Goal: Task Accomplishment & Management: Complete application form

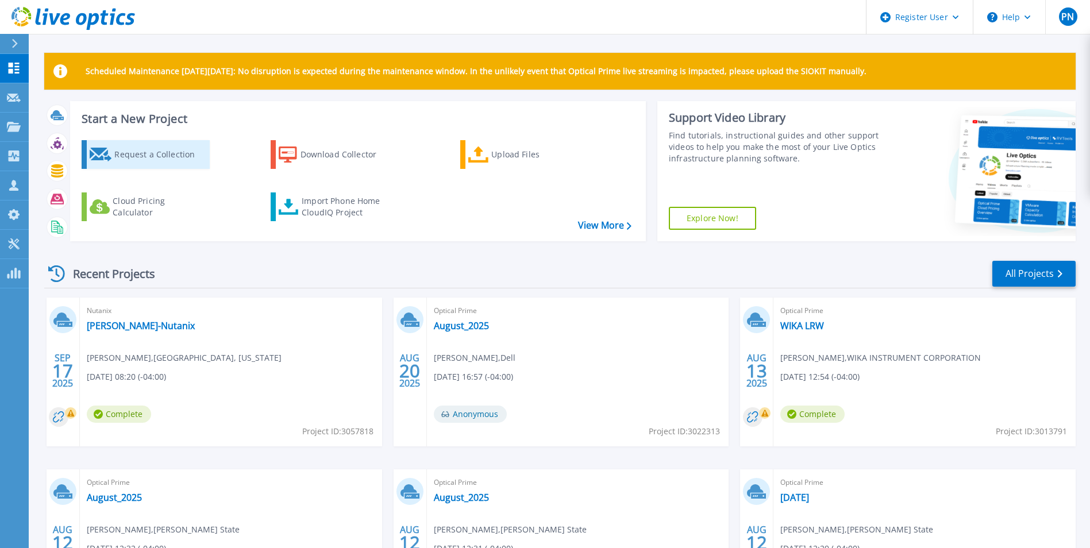
click at [160, 166] on div "Request a Collection" at bounding box center [160, 154] width 92 height 23
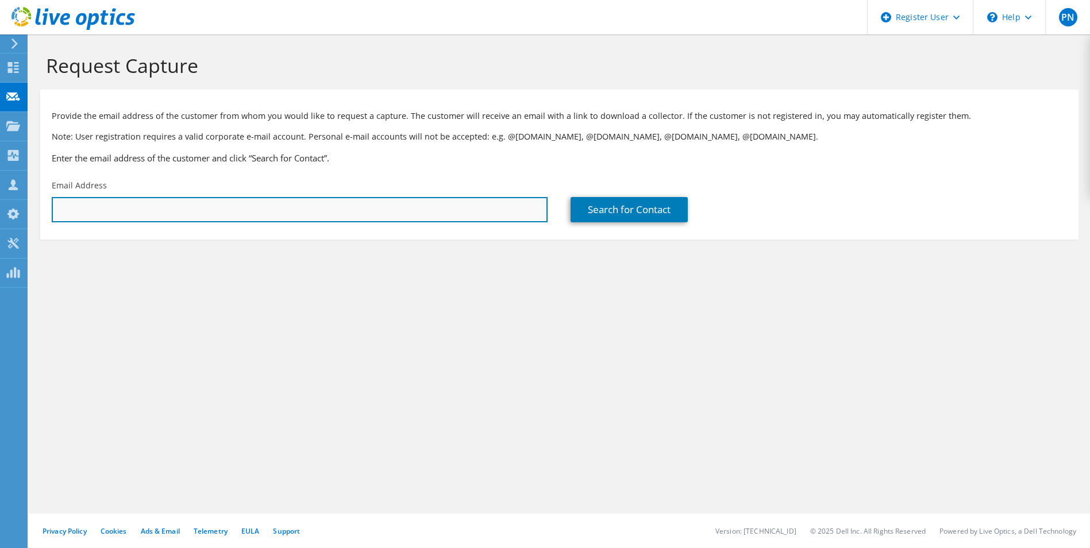
click at [166, 212] on input "text" at bounding box center [300, 209] width 496 height 25
paste input "dlee@chambleega.gov"
type input "dlee@chambleega.gov"
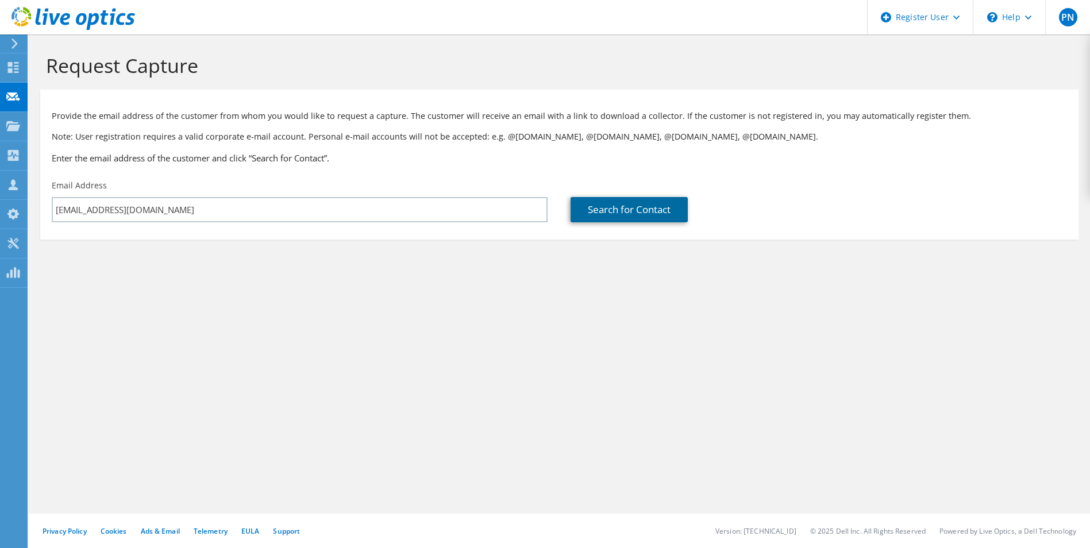
click at [632, 200] on link "Search for Contact" at bounding box center [629, 209] width 117 height 25
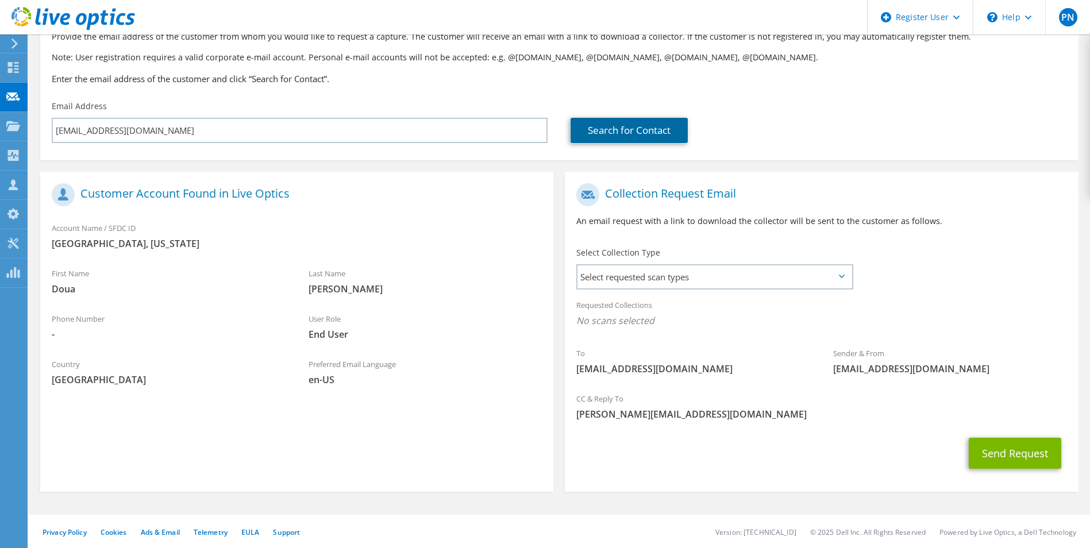
scroll to position [80, 0]
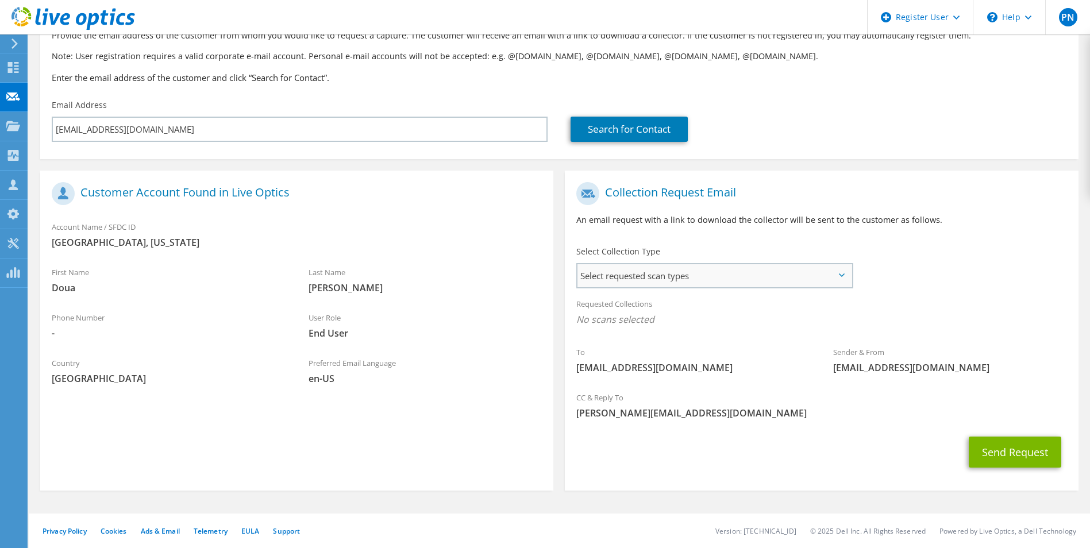
click at [622, 267] on span "Select requested scan types" at bounding box center [715, 275] width 274 height 23
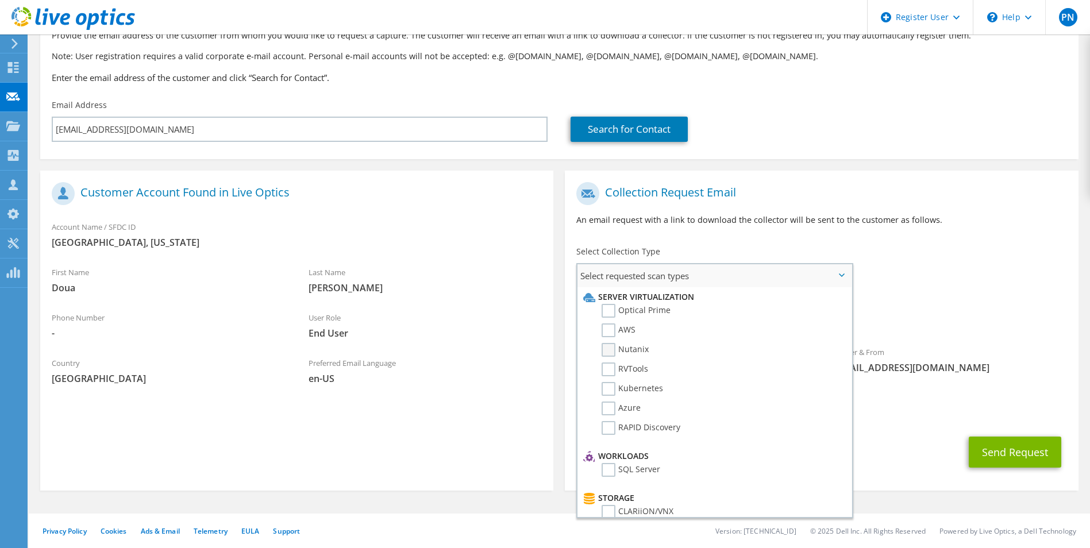
click at [608, 352] on label "Nutanix" at bounding box center [625, 350] width 47 height 14
click at [0, 0] on input "Nutanix" at bounding box center [0, 0] width 0 height 0
click at [847, 274] on span "Select requested scan types" at bounding box center [715, 275] width 274 height 23
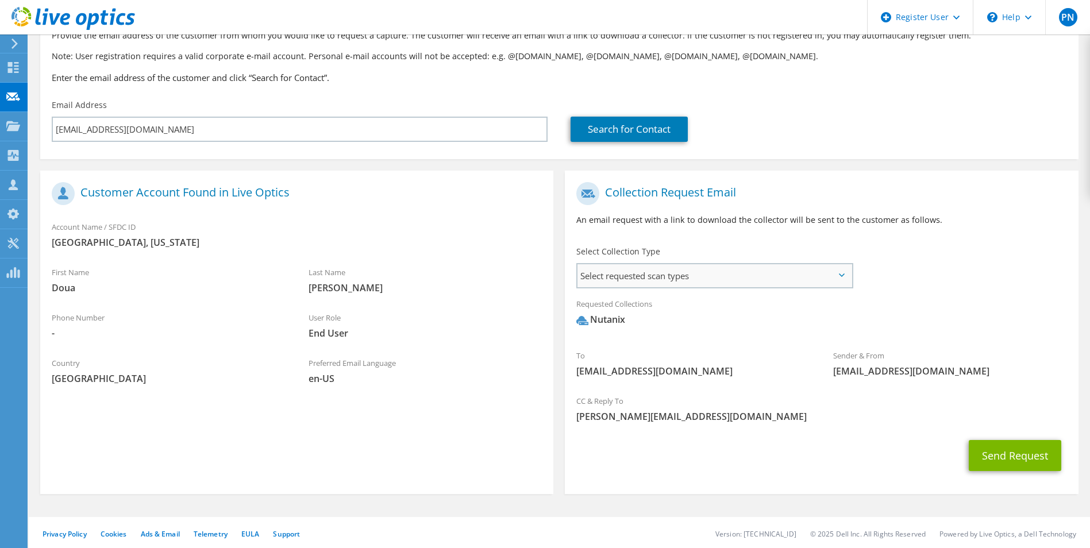
click at [839, 268] on span "Select requested scan types" at bounding box center [715, 275] width 274 height 23
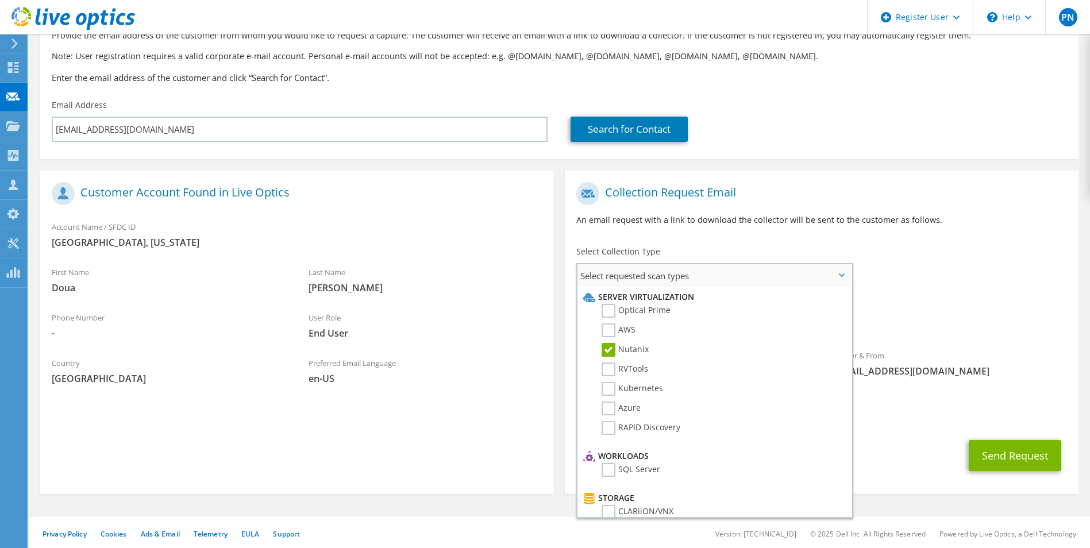
click at [839, 268] on span "Select requested scan types" at bounding box center [715, 275] width 274 height 23
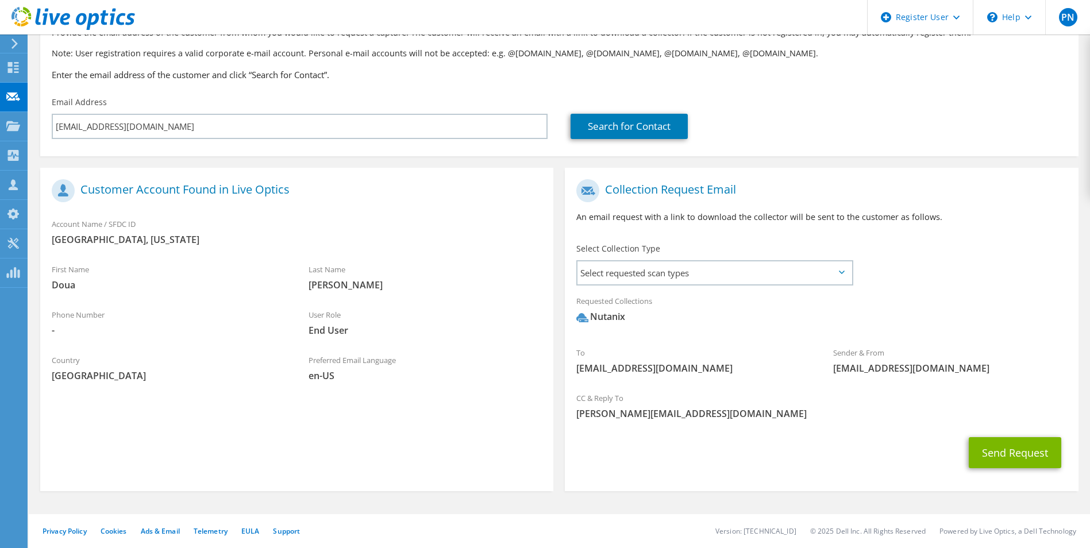
scroll to position [84, 0]
click at [1011, 451] on button "Send Request" at bounding box center [1015, 452] width 93 height 31
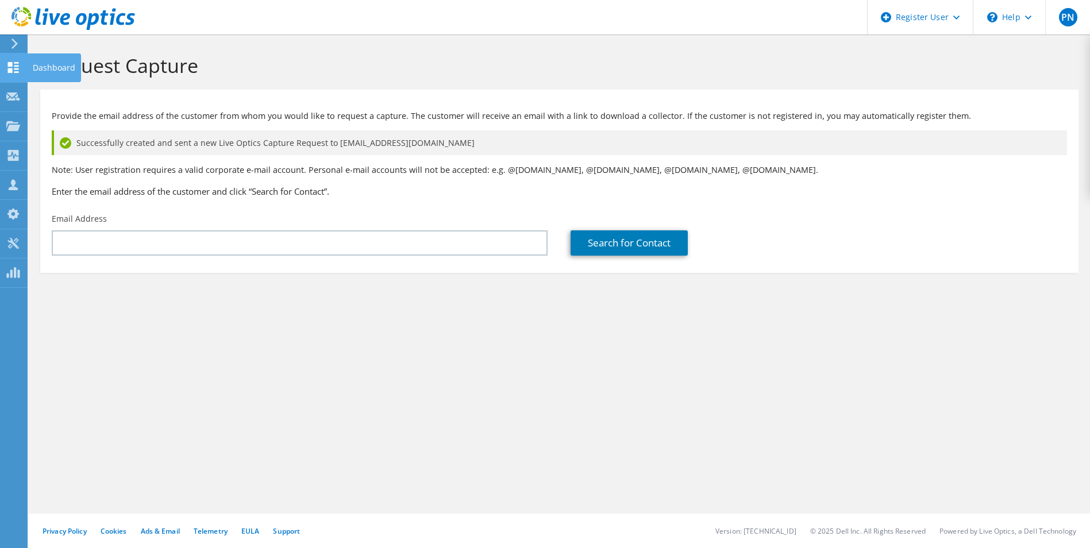
click at [14, 67] on icon at bounding box center [13, 67] width 14 height 11
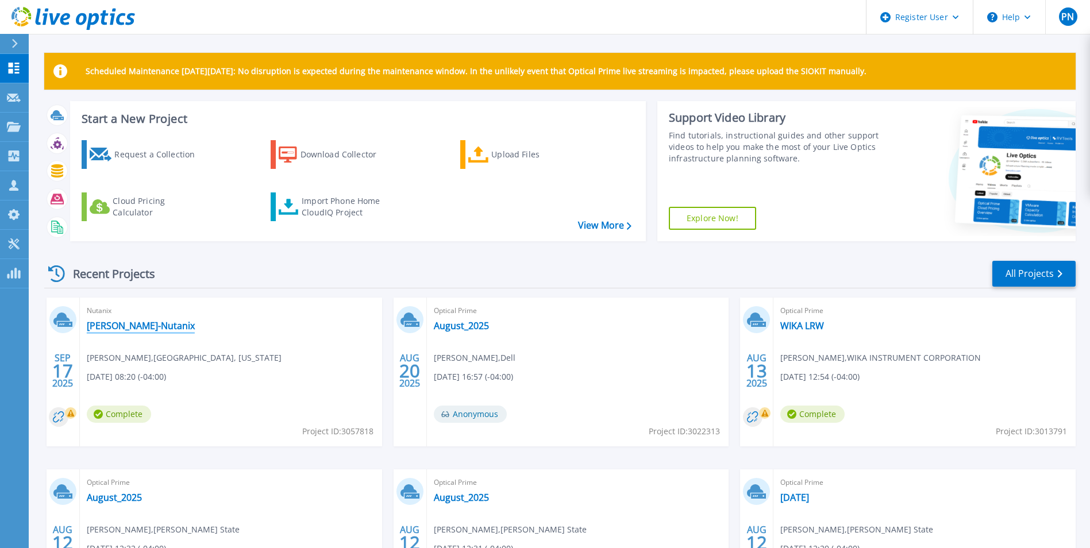
click at [140, 326] on link "[PERSON_NAME]-Nutanix" at bounding box center [141, 325] width 108 height 11
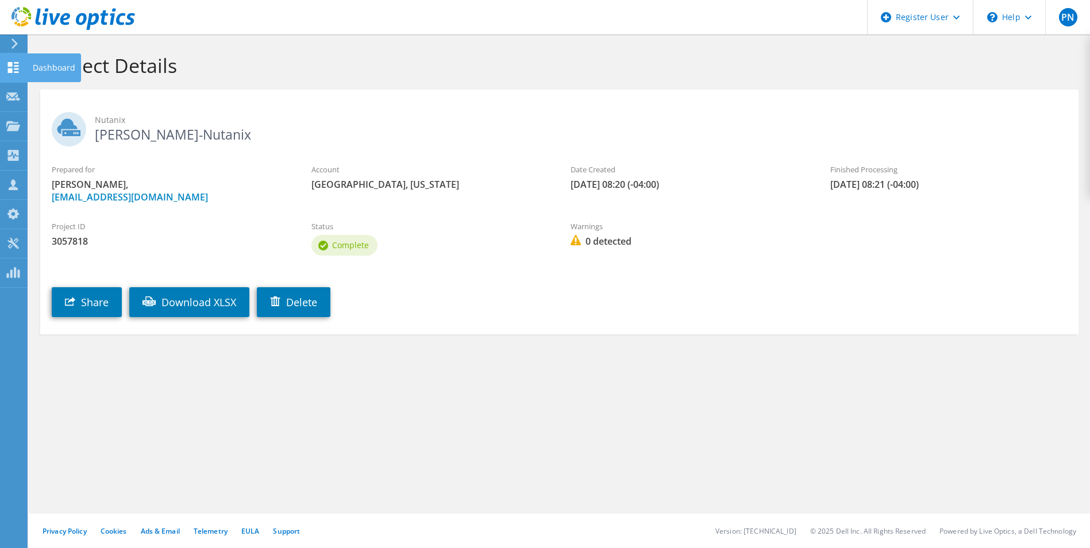
click at [13, 62] on icon at bounding box center [13, 67] width 14 height 11
